Goal: Find specific page/section: Find specific page/section

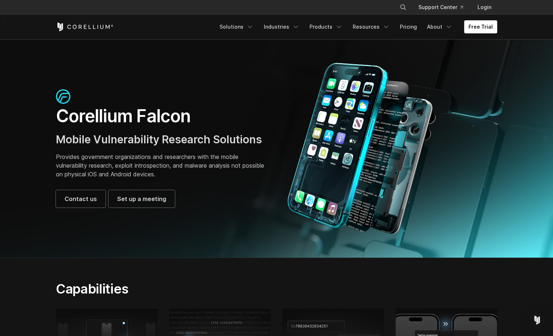
click at [64, 96] on img at bounding box center [63, 96] width 15 height 15
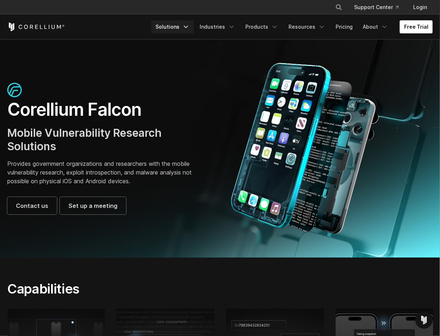
click at [190, 25] on icon "Navigation Menu" at bounding box center [185, 26] width 7 height 7
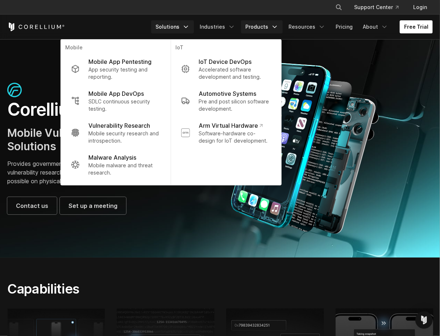
click at [264, 28] on link "Products" at bounding box center [262, 26] width 42 height 13
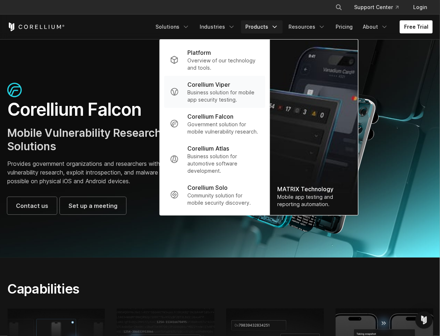
click at [222, 82] on p "Corellium Viper" at bounding box center [208, 84] width 43 height 9
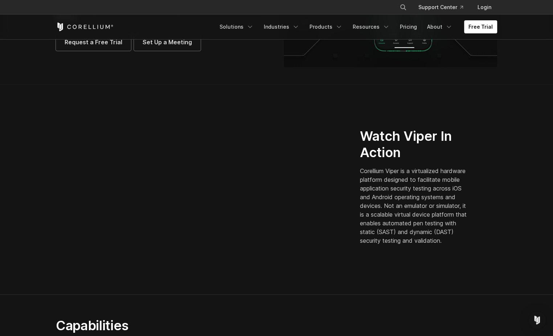
scroll to position [145, 0]
